Goal: Information Seeking & Learning: Learn about a topic

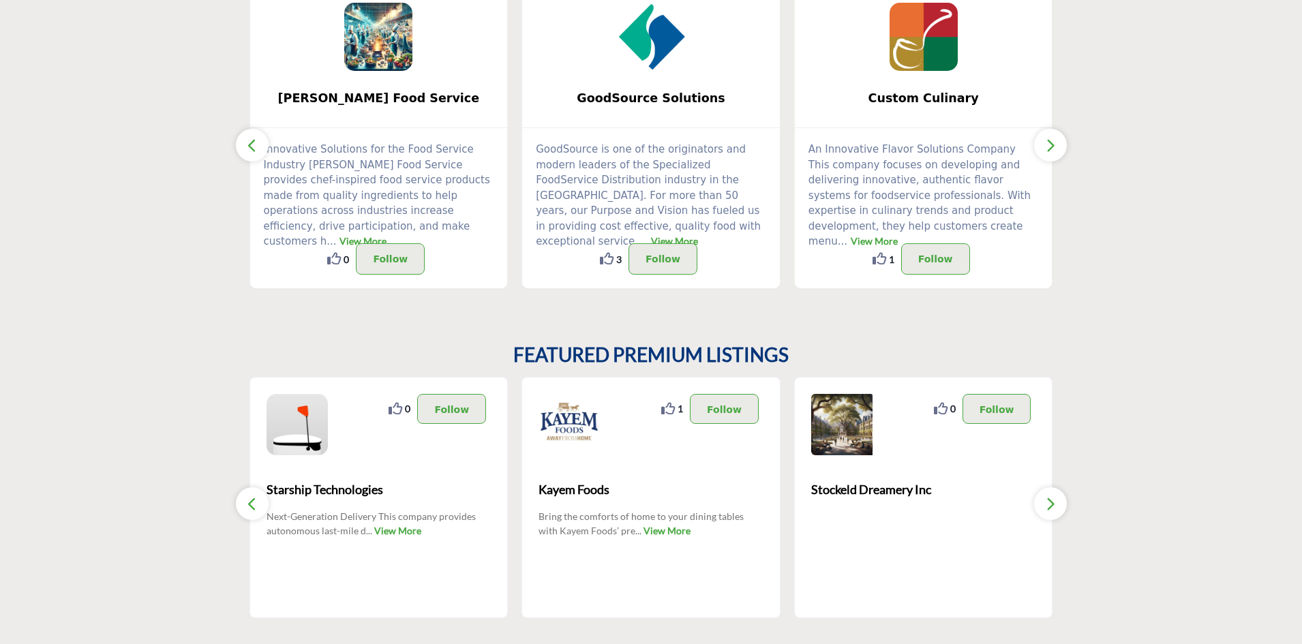
scroll to position [44, 0]
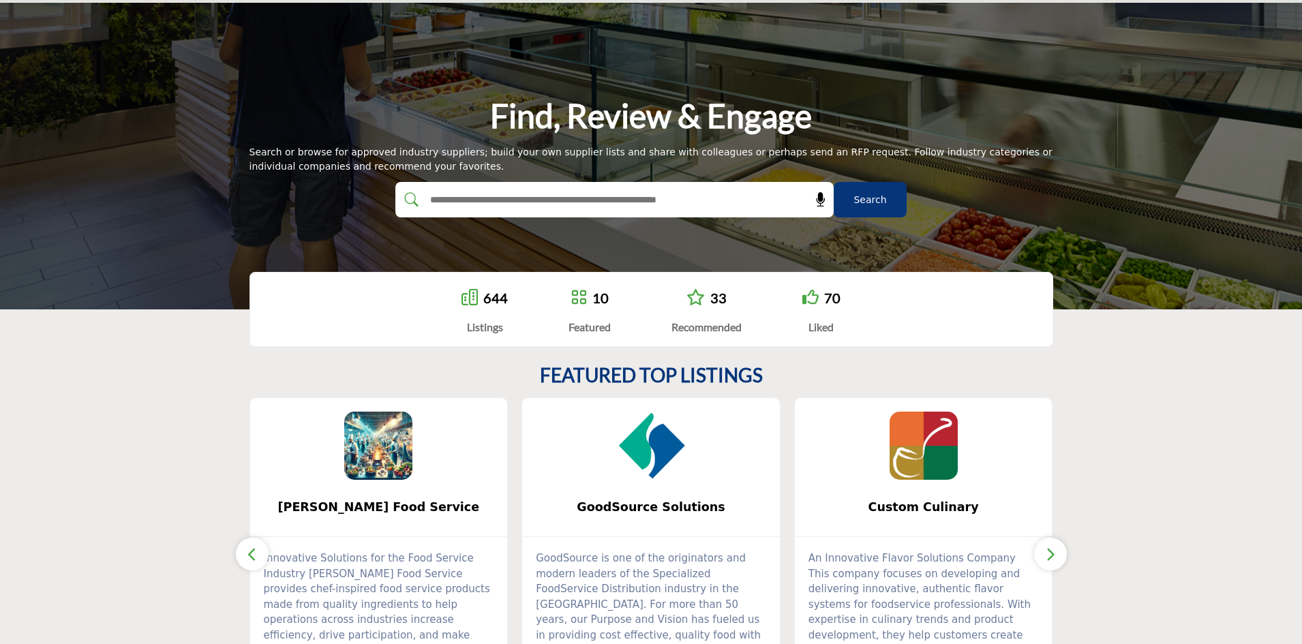
click at [533, 200] on input "text" at bounding box center [585, 199] width 325 height 20
type input "*****"
click at [834, 182] on button "Search" at bounding box center [870, 199] width 73 height 35
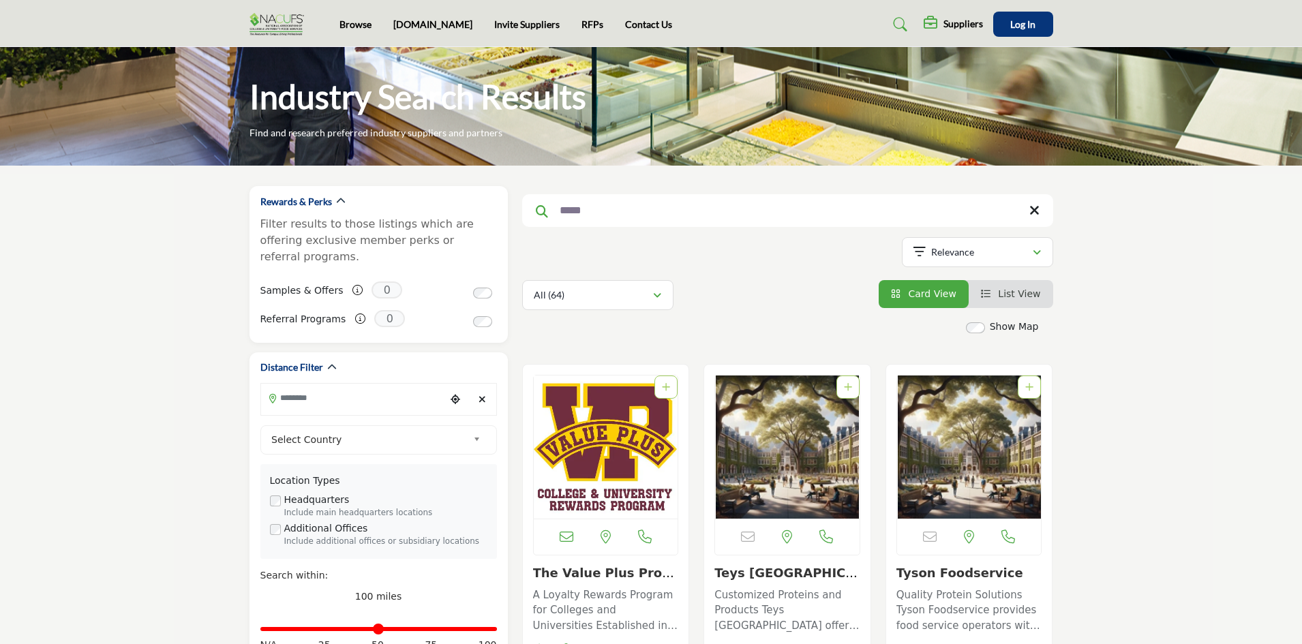
drag, startPoint x: 596, startPoint y: 410, endPoint x: 607, endPoint y: 411, distance: 11.0
click at [596, 410] on img "Open Listing in new tab" at bounding box center [606, 447] width 144 height 143
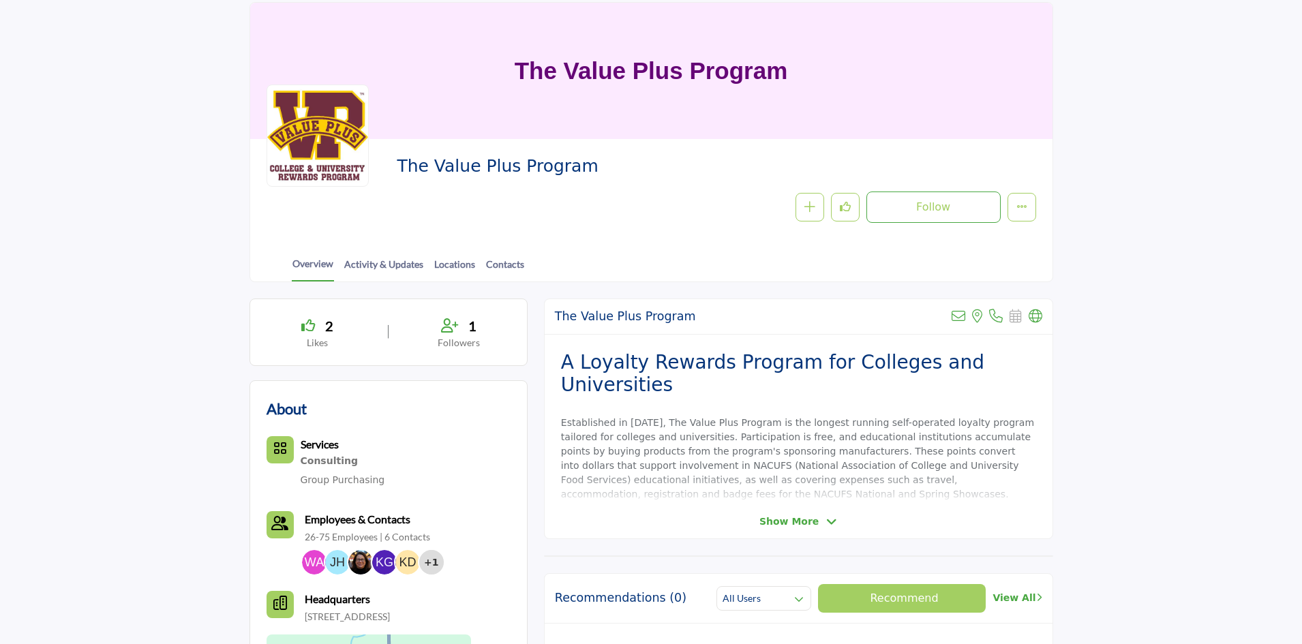
scroll to position [273, 0]
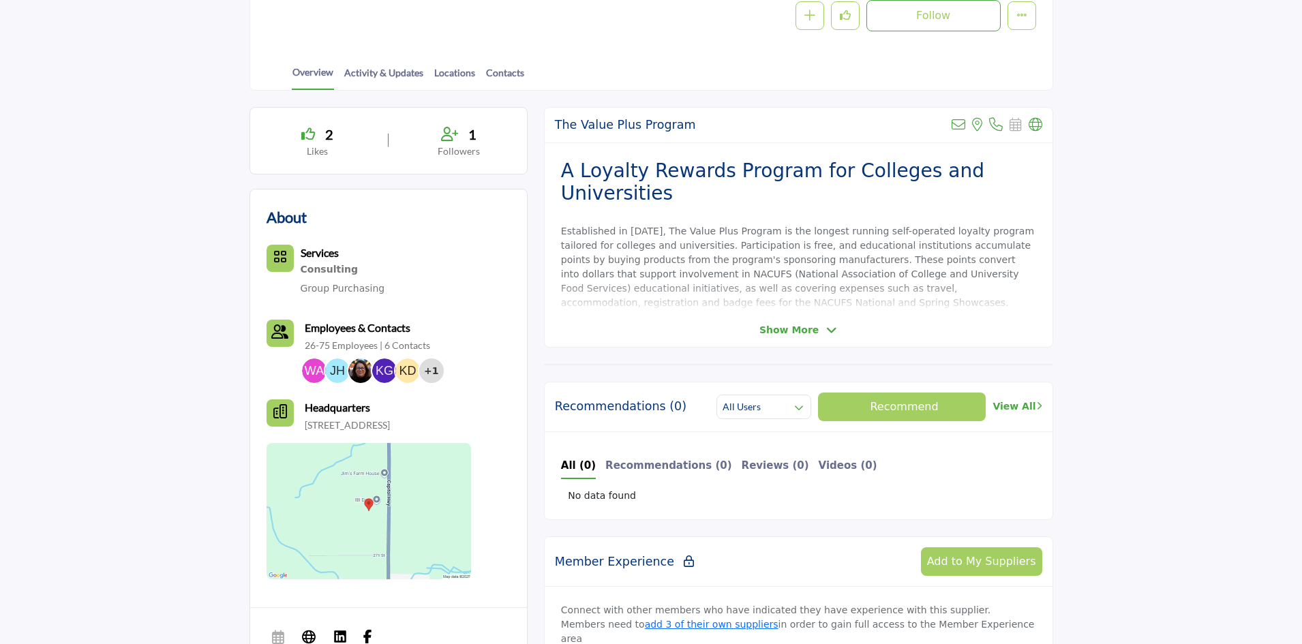
click at [780, 326] on span "Show More" at bounding box center [788, 330] width 59 height 14
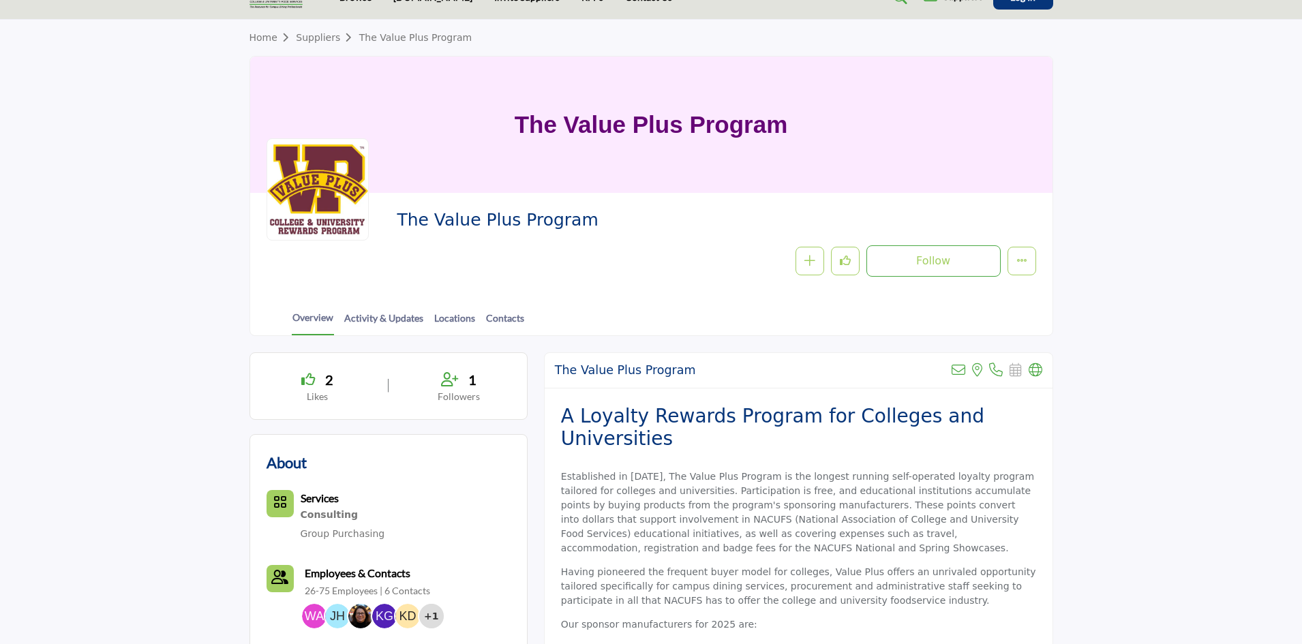
scroll to position [0, 0]
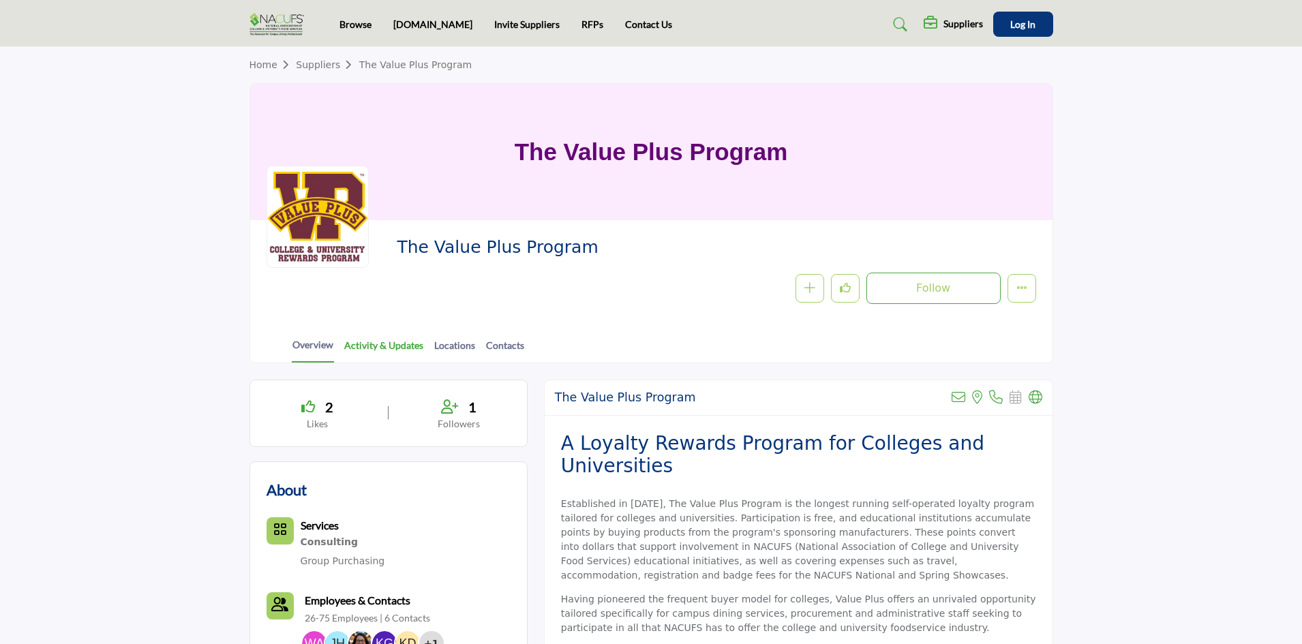
click at [391, 345] on link "Activity & Updates" at bounding box center [384, 350] width 80 height 24
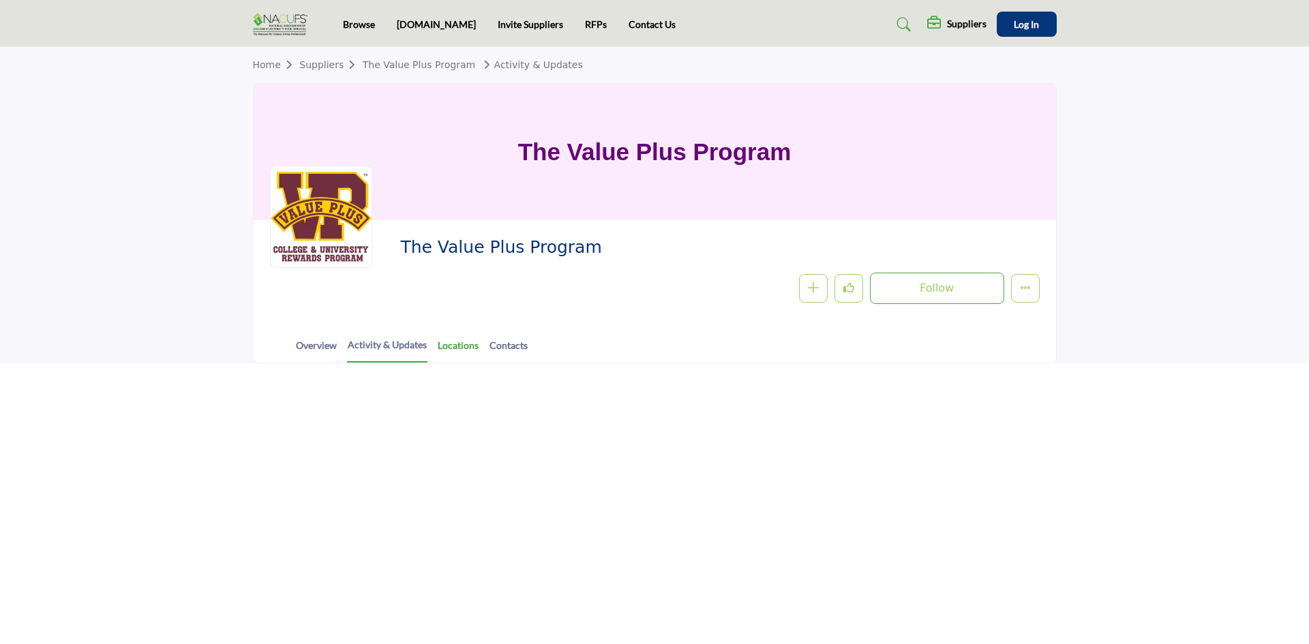
click at [450, 352] on link "Locations" at bounding box center [458, 350] width 42 height 24
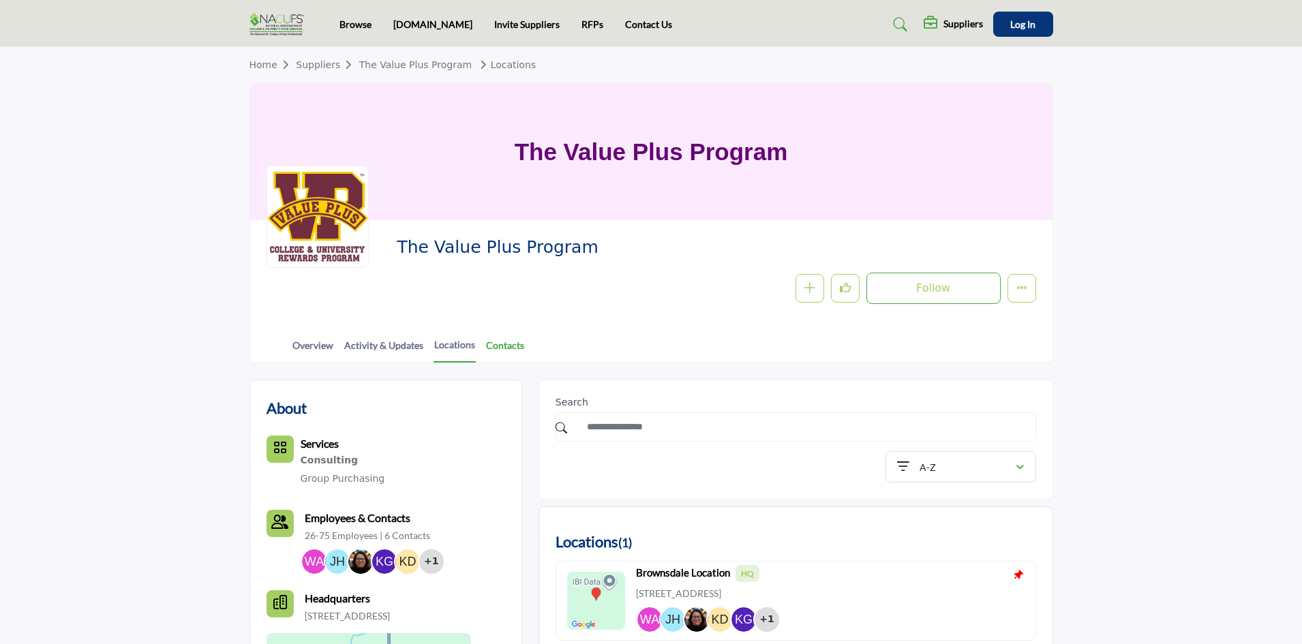
click at [0, 0] on div at bounding box center [0, 0] width 0 height 0
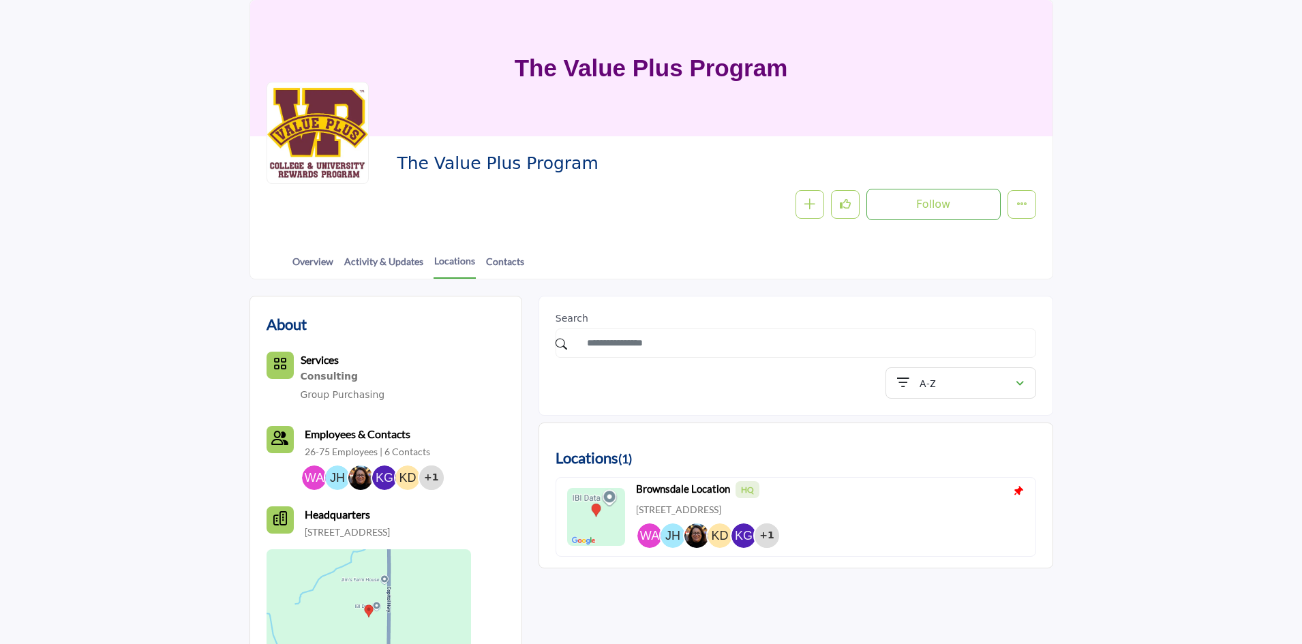
scroll to position [273, 0]
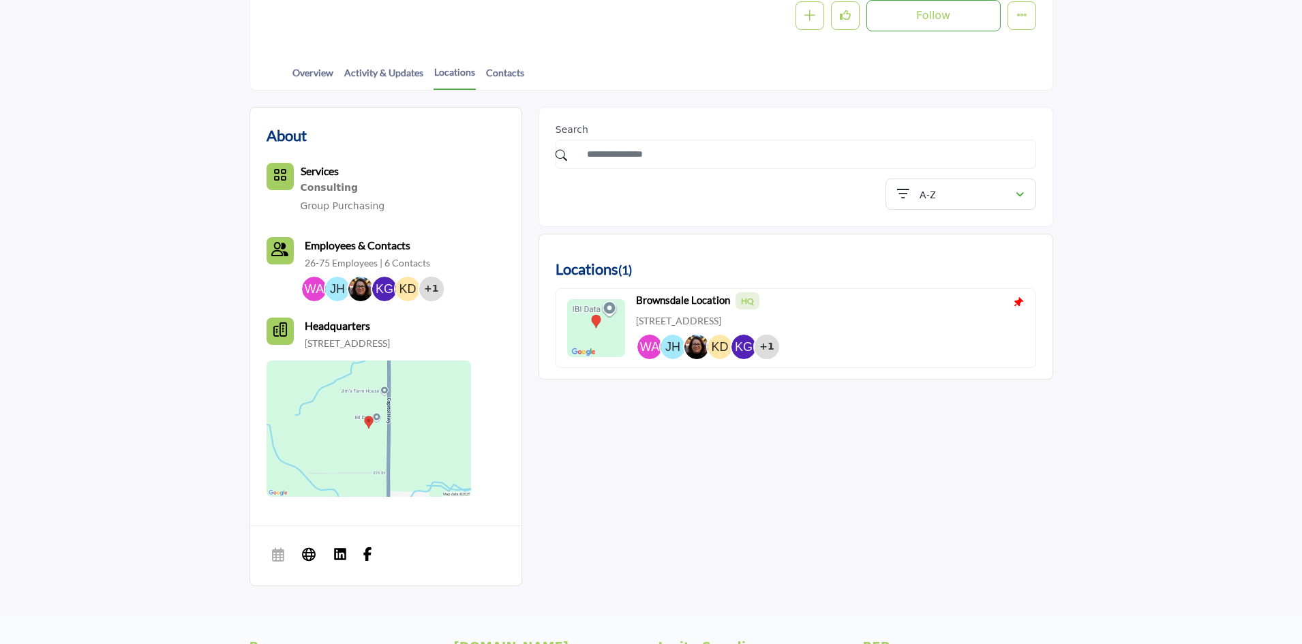
click at [307, 209] on link "Group Purchasing" at bounding box center [343, 205] width 85 height 11
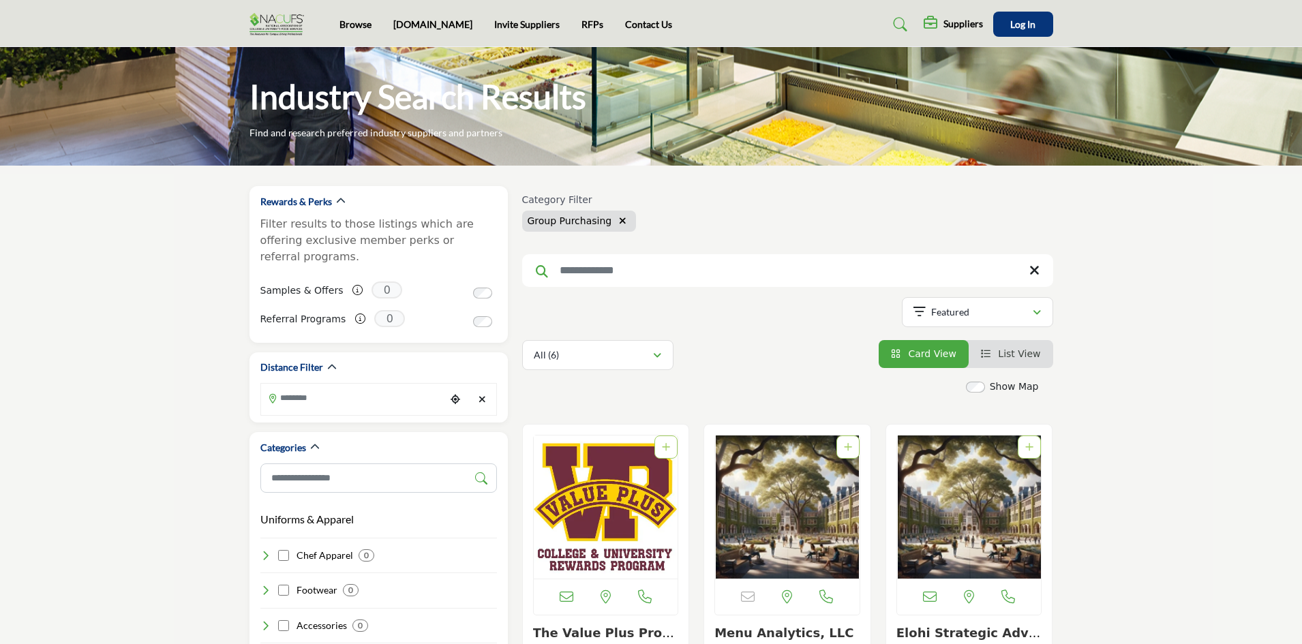
click at [619, 218] on icon "button" at bounding box center [622, 221] width 7 height 10
